Goal: Transaction & Acquisition: Obtain resource

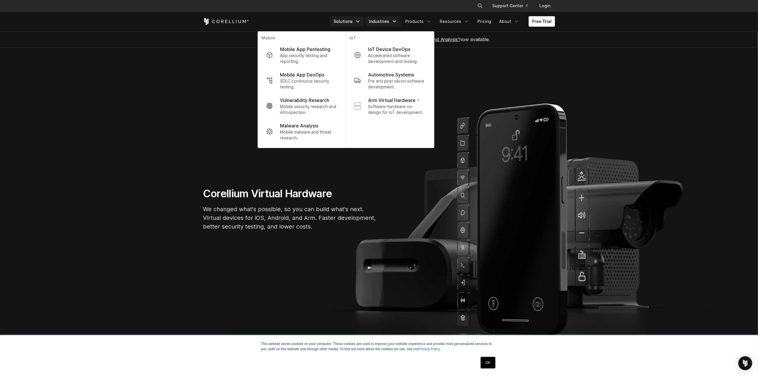
click at [391, 16] on link "Industries" at bounding box center [382, 21] width 35 height 10
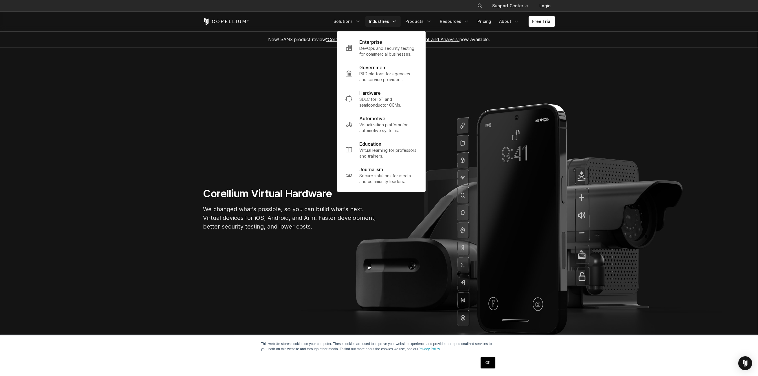
click at [390, 20] on link "Industries" at bounding box center [382, 21] width 35 height 10
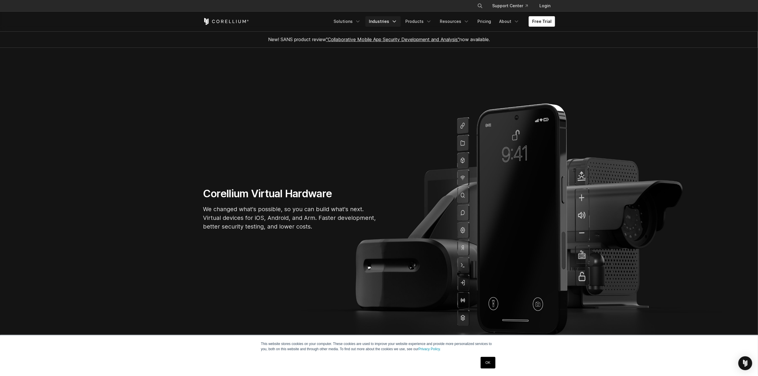
click at [390, 20] on link "Industries" at bounding box center [382, 21] width 35 height 10
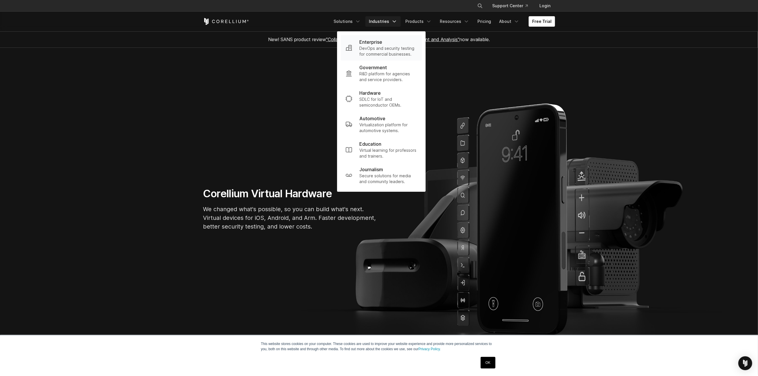
click at [383, 47] on p "DevOps and security testing for commercial businesses." at bounding box center [388, 51] width 58 height 12
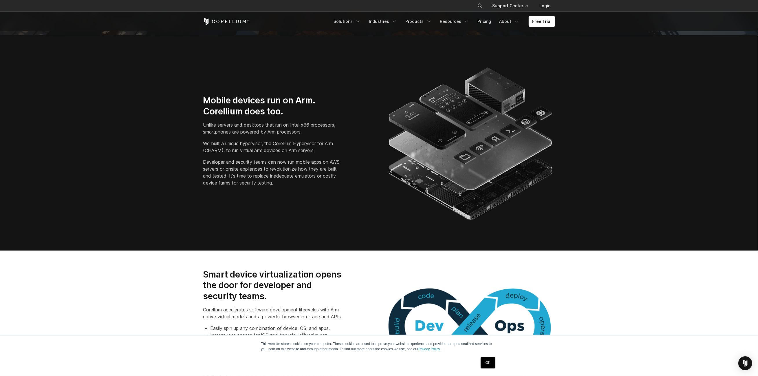
scroll to position [96, 0]
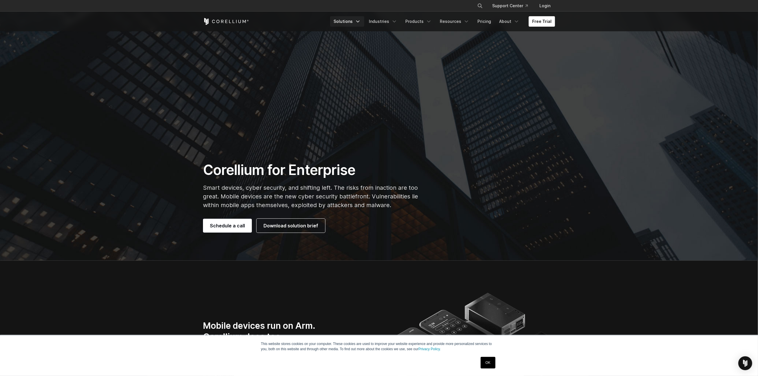
click at [352, 20] on link "Solutions" at bounding box center [347, 21] width 34 height 10
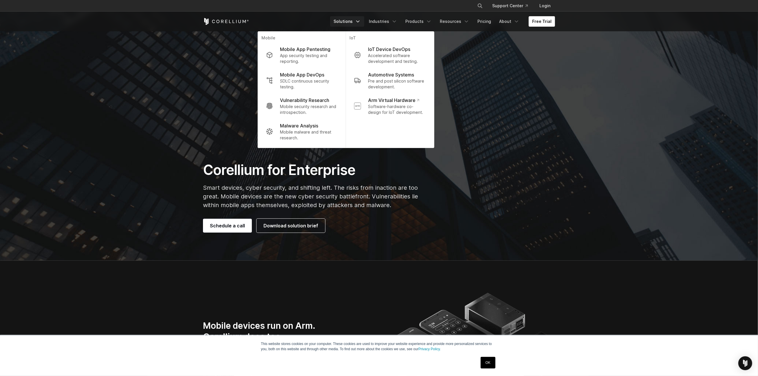
click at [325, 112] on p "Mobile security research and introspection." at bounding box center [309, 110] width 58 height 12
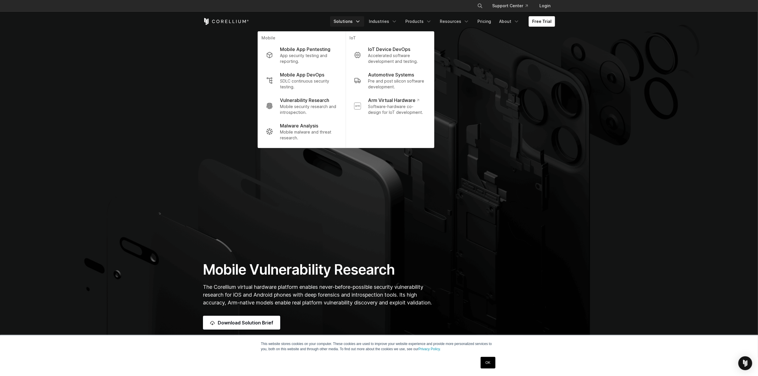
click at [479, 261] on div "Mobile Vulnerability Research The Corellium virtual hardware platform enables n…" at bounding box center [378, 295] width 363 height 69
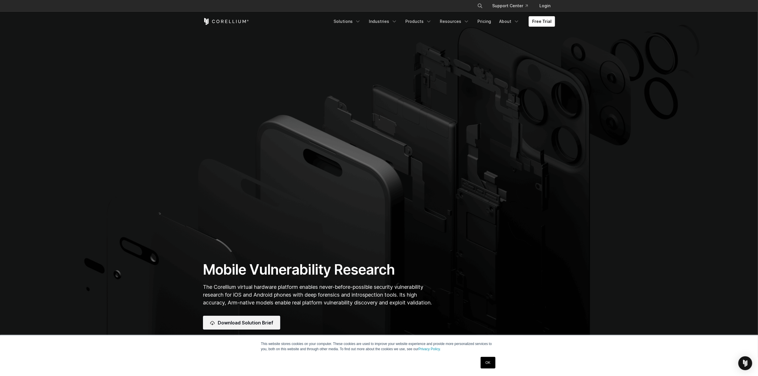
click at [266, 323] on span "Download Solution Brief" at bounding box center [246, 322] width 56 height 7
click at [459, 252] on section "Mobile Vulnerability Research The Corellium virtual hardware platform enables n…" at bounding box center [379, 178] width 758 height 357
